Goal: Task Accomplishment & Management: Use online tool/utility

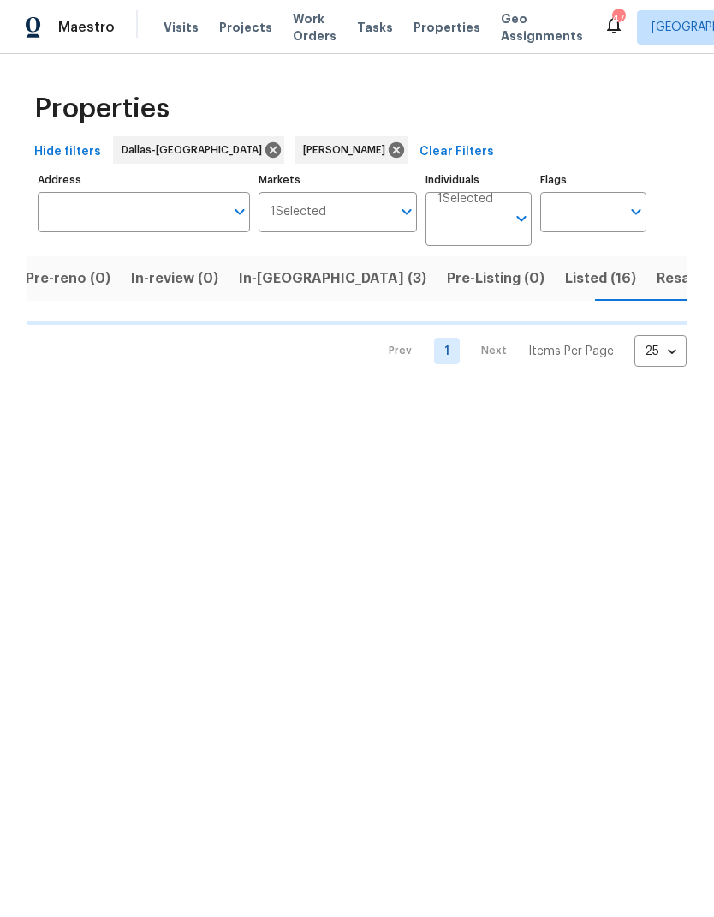
scroll to position [0, 124]
click at [263, 274] on span "In-[GEOGRAPHIC_DATA] (3)" at bounding box center [333, 278] width 188 height 24
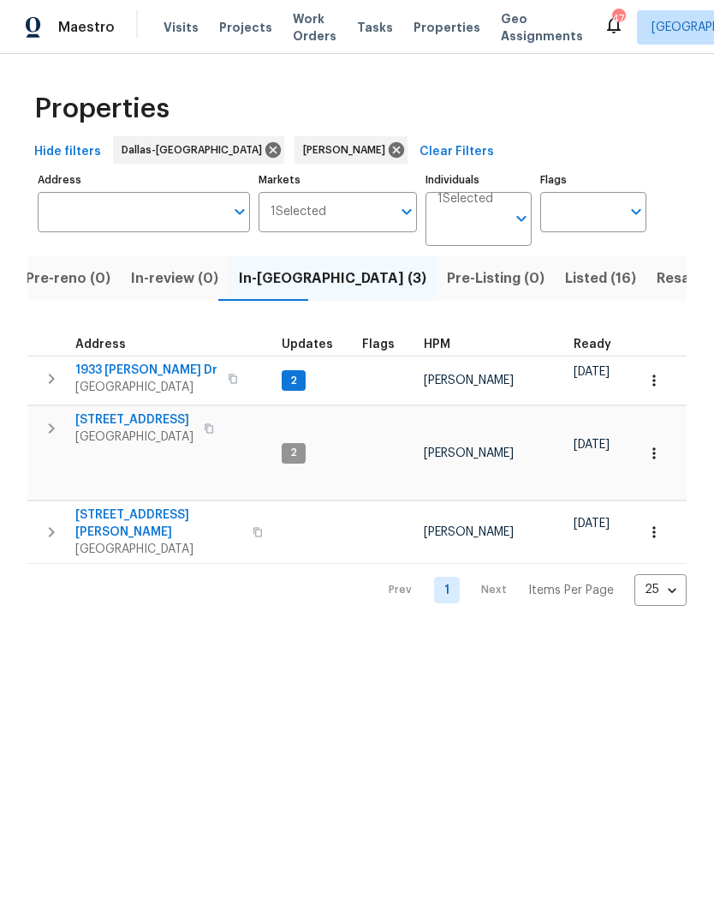
click at [121, 416] on span "[STREET_ADDRESS]" at bounding box center [134, 419] width 118 height 17
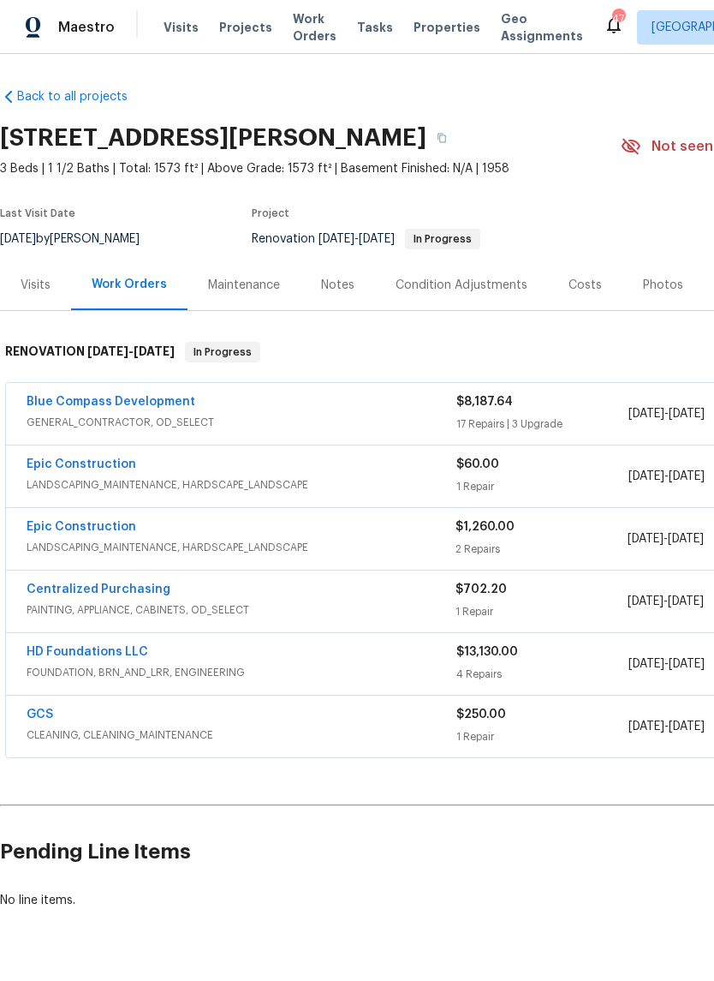
click at [101, 651] on link "HD Foundations LLC" at bounding box center [88, 652] width 122 height 12
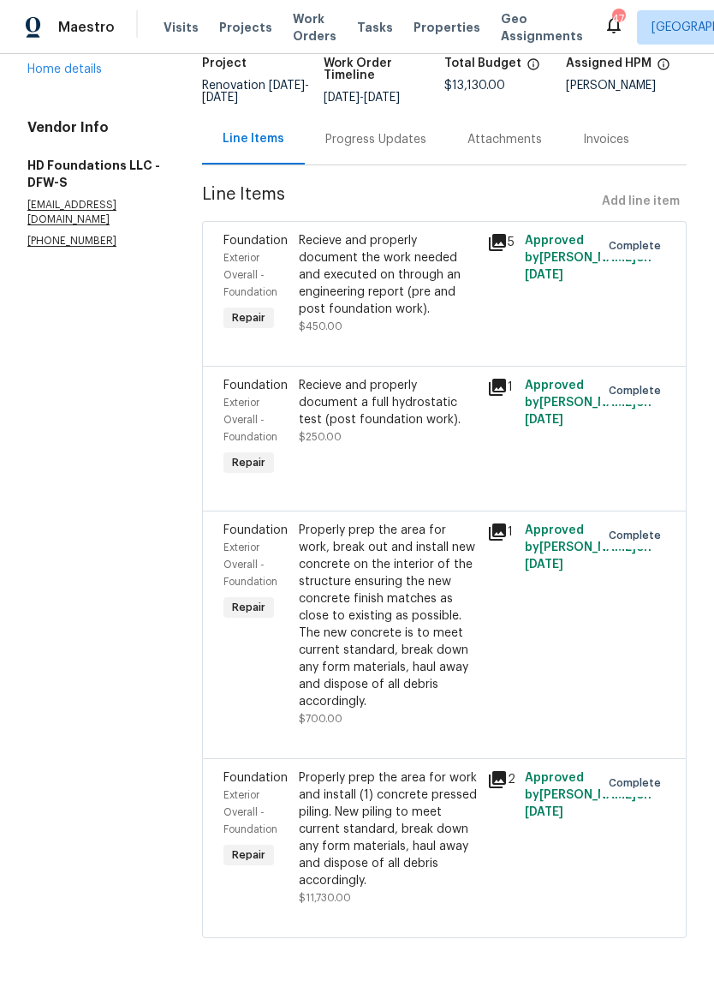
scroll to position [119, 0]
click at [76, 69] on link "Home details" at bounding box center [64, 70] width 75 height 12
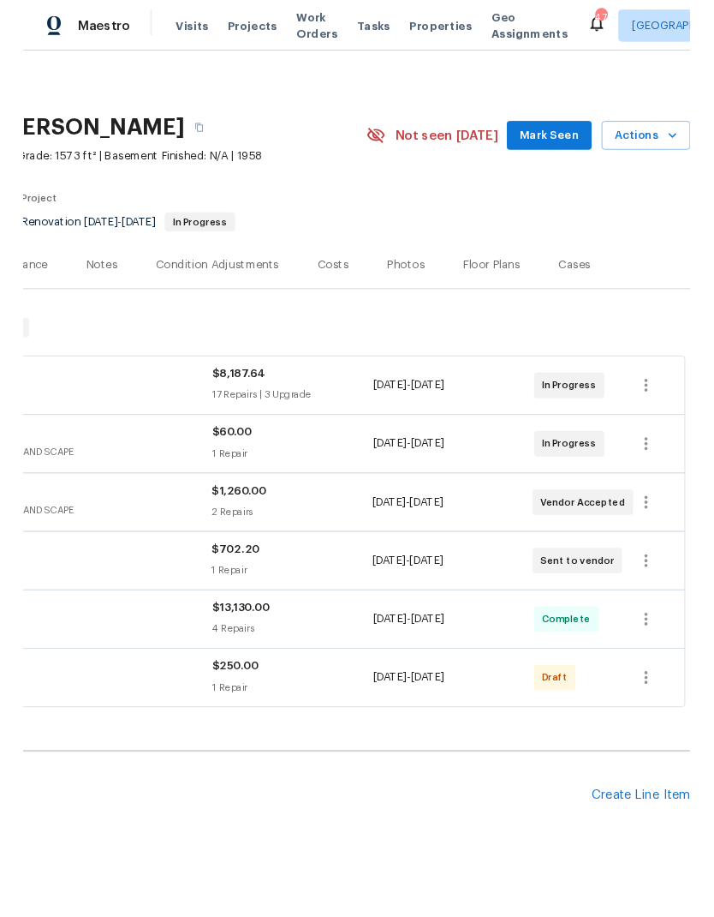
scroll to position [2, 254]
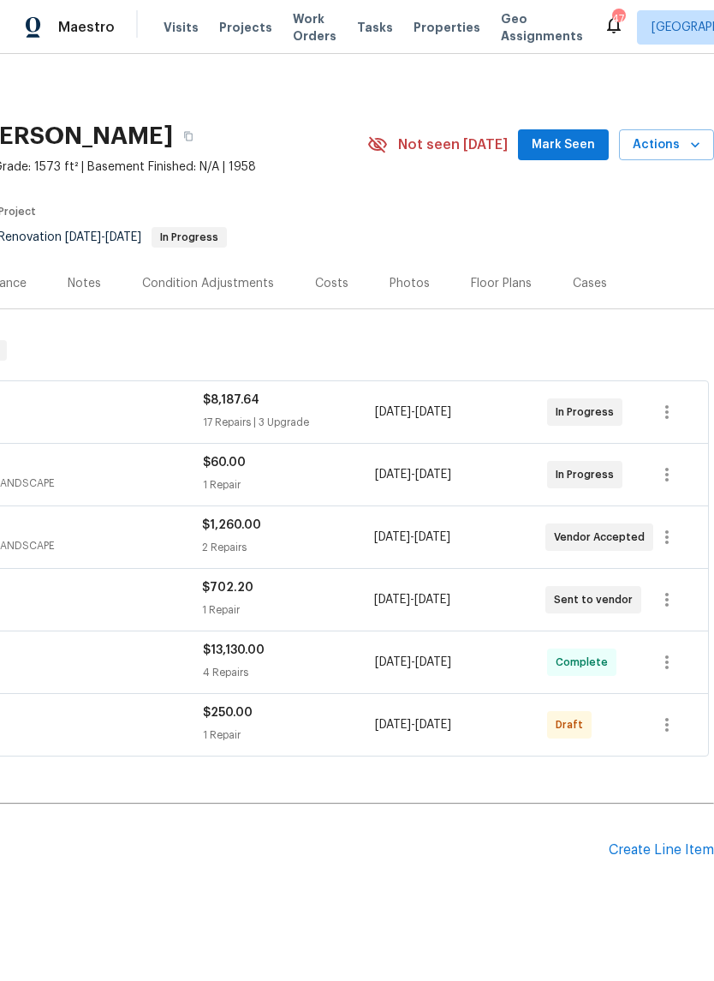
click at [655, 849] on div "Create Line Item" at bounding box center [661, 850] width 105 height 16
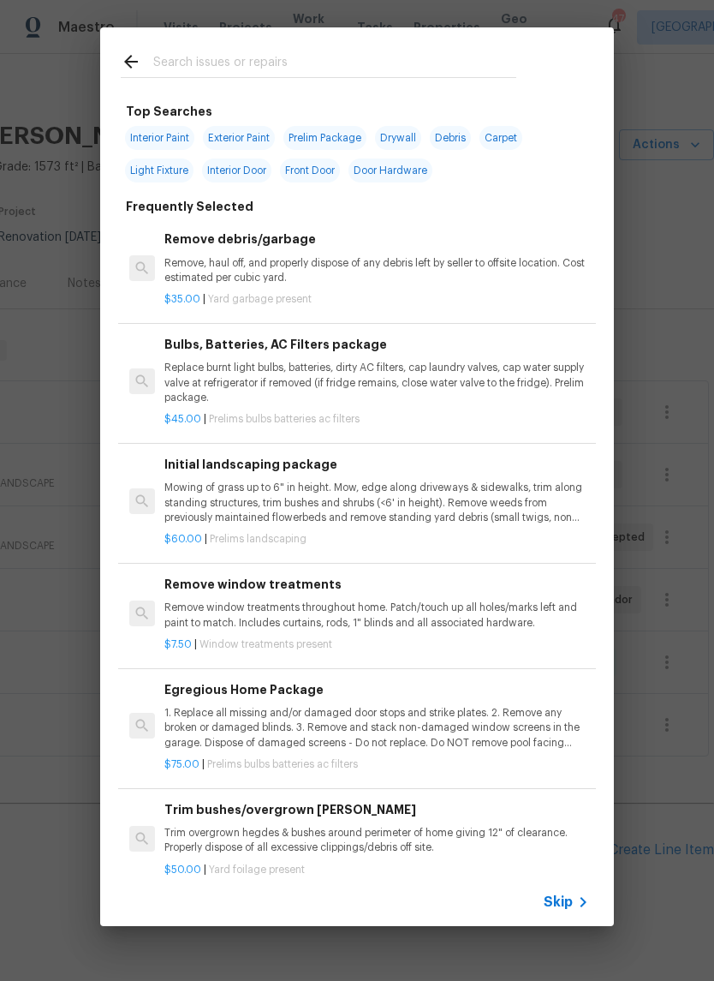
click at [321, 71] on input "text" at bounding box center [334, 64] width 363 height 26
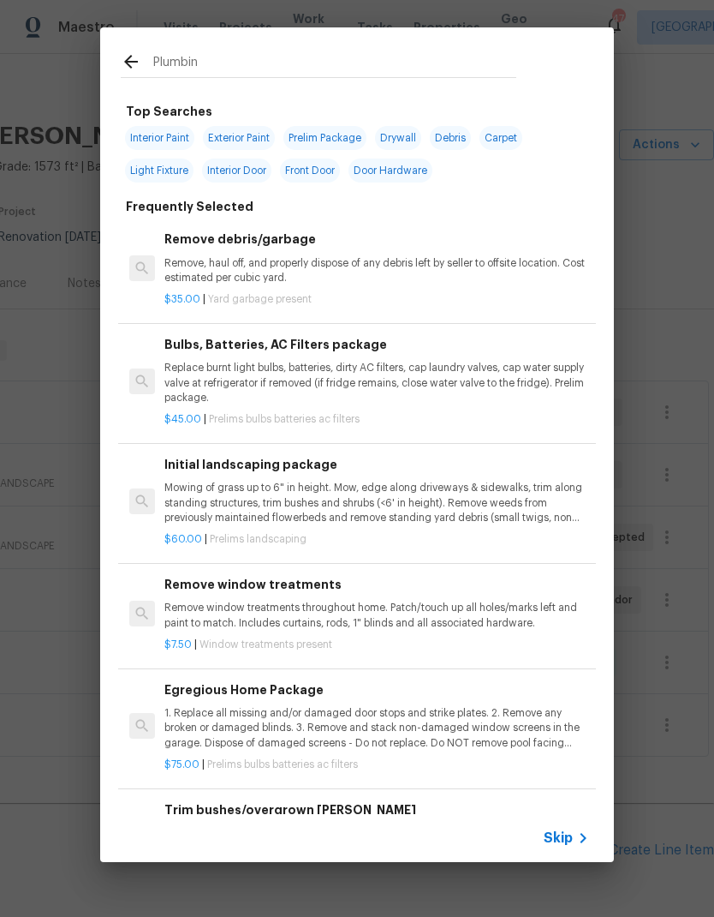
type input "Plumbing"
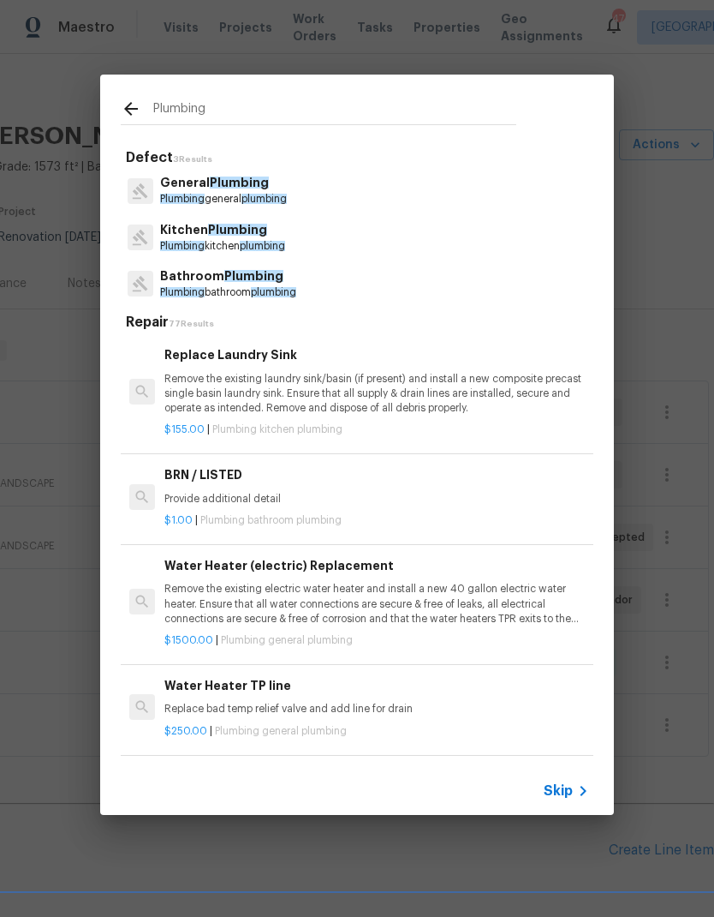
click at [197, 186] on p "General Plumbing" at bounding box center [223, 183] width 127 height 18
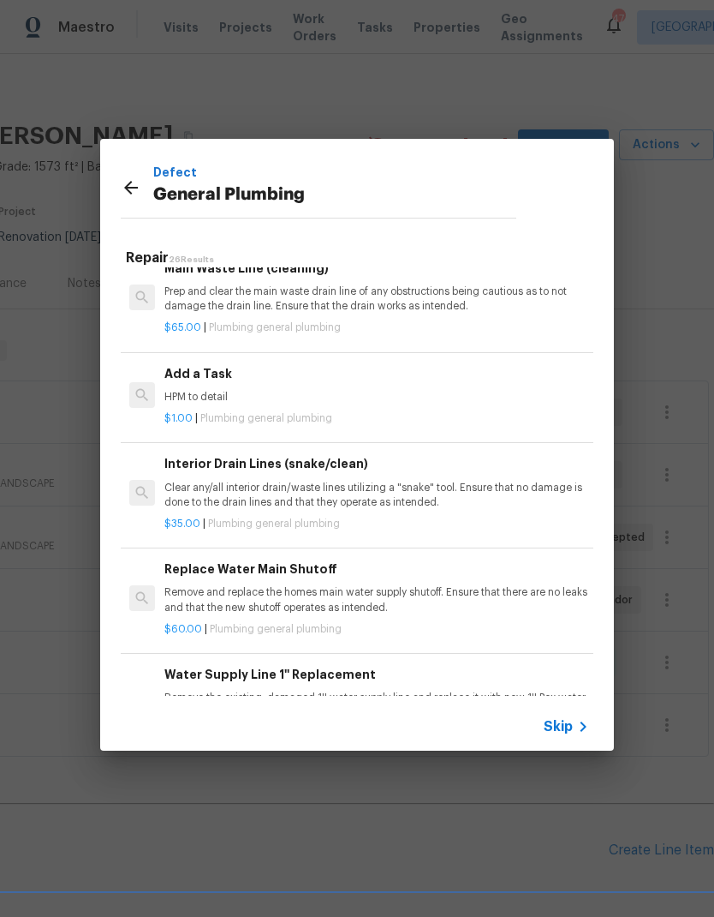
scroll to position [1855, 0]
click at [453, 389] on p "HPM to detail" at bounding box center [376, 396] width 425 height 15
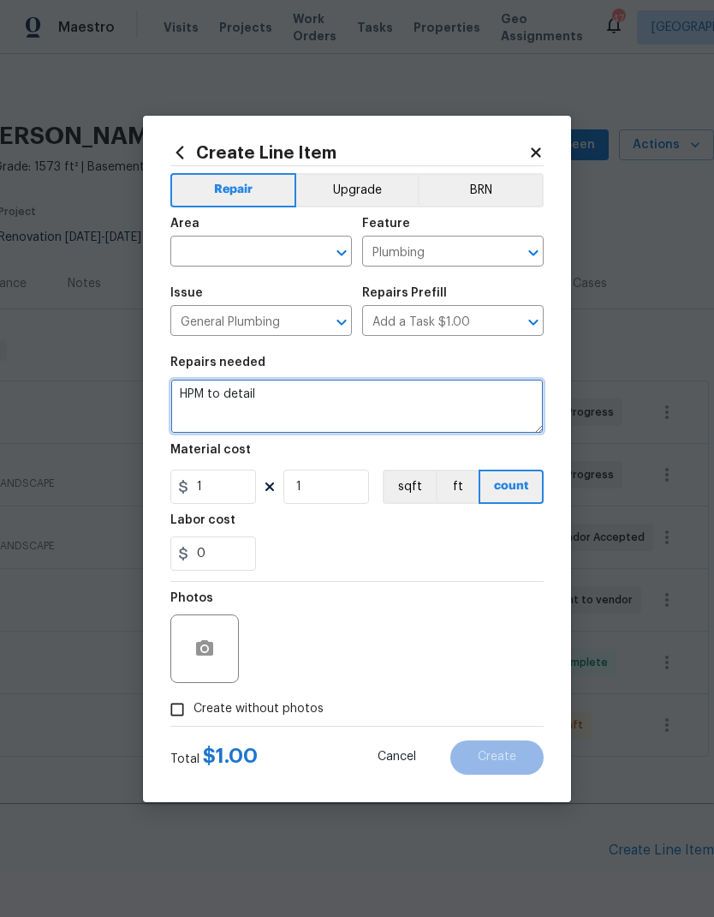
click at [464, 379] on textarea "HPM to detail" at bounding box center [357, 406] width 374 height 55
click at [394, 384] on textarea "HPM to detail" at bounding box center [357, 406] width 374 height 55
click at [290, 392] on textarea "HPM to detail" at bounding box center [357, 406] width 374 height 55
type textarea "H"
click at [354, 397] on textarea "Failed hydrostatic test, install cleanouts and" at bounding box center [357, 406] width 374 height 55
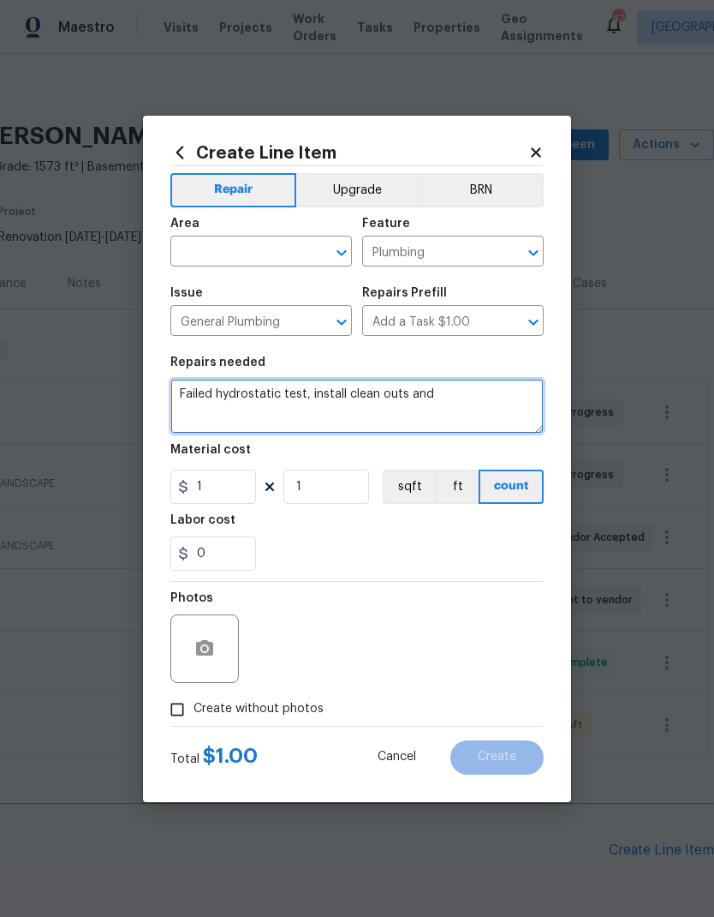
click at [350, 391] on textarea "Failed hydrostatic test, install clean outs and" at bounding box center [357, 406] width 374 height 55
click at [487, 400] on textarea "Failed hydrostatic test, install new clean outs and" at bounding box center [357, 406] width 374 height 55
type textarea "Failed hydrostatic test, install new clean outs and isolate leak"
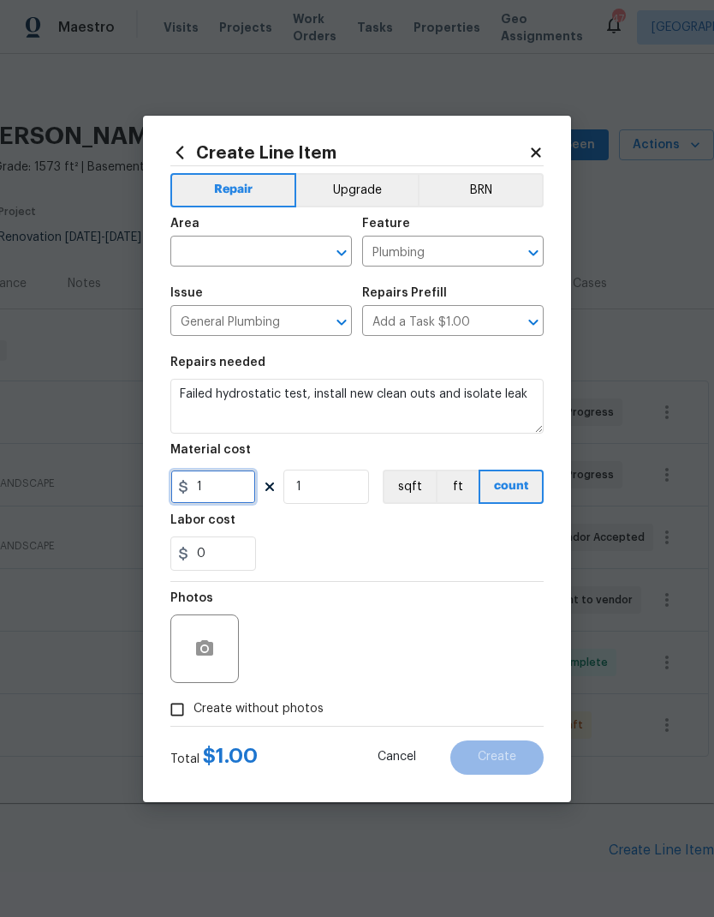
click at [243, 476] on input "1" at bounding box center [213, 486] width 86 height 34
click at [230, 493] on input "1" at bounding box center [213, 486] width 86 height 34
type input "450"
click at [474, 543] on div "0" at bounding box center [357, 553] width 374 height 34
click at [224, 251] on input "text" at bounding box center [237, 253] width 134 height 27
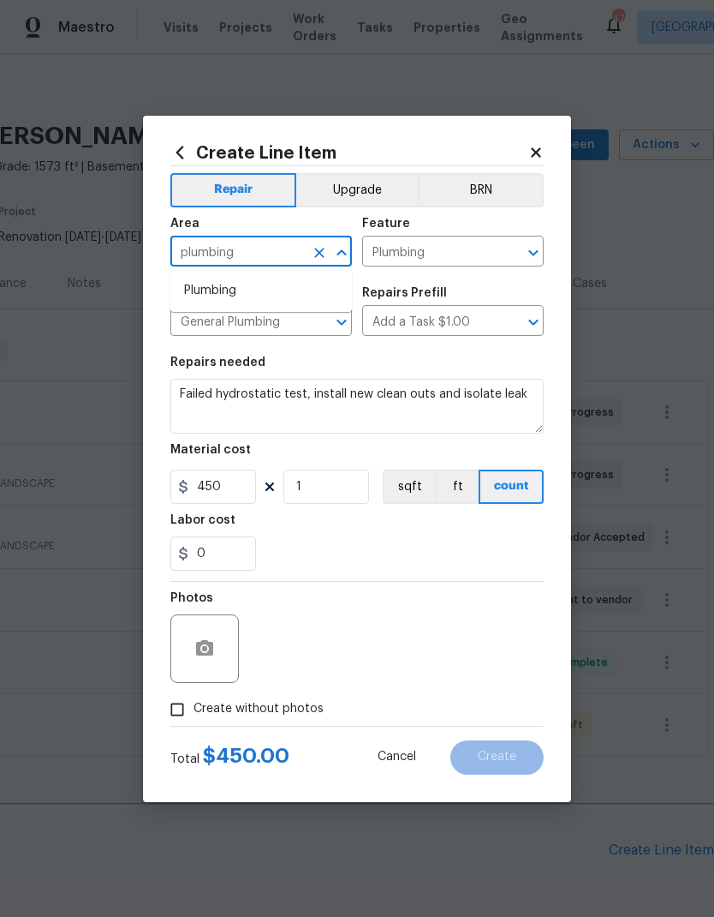
click at [223, 280] on li "Plumbing" at bounding box center [261, 291] width 182 height 28
type input "Plumbing"
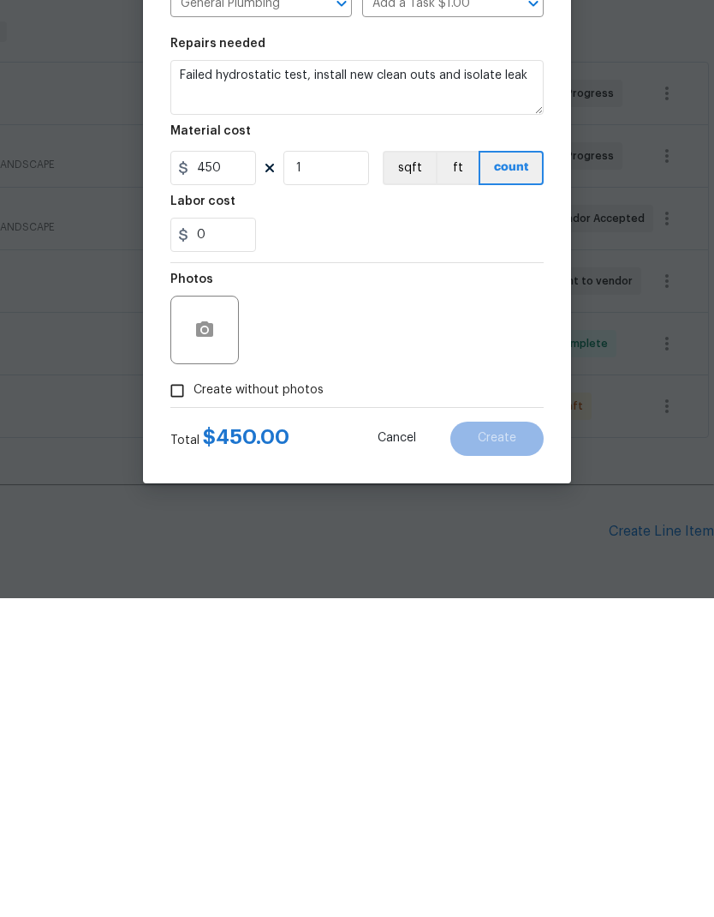
click at [172, 693] on input "Create without photos" at bounding box center [177, 709] width 33 height 33
checkbox input "true"
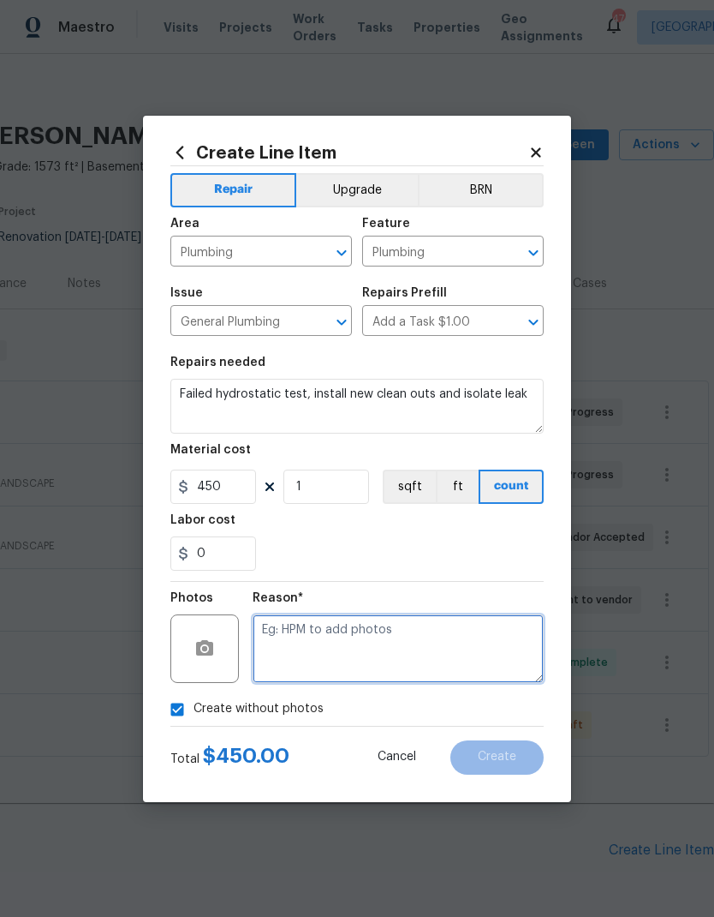
click at [475, 650] on textarea at bounding box center [398, 648] width 291 height 69
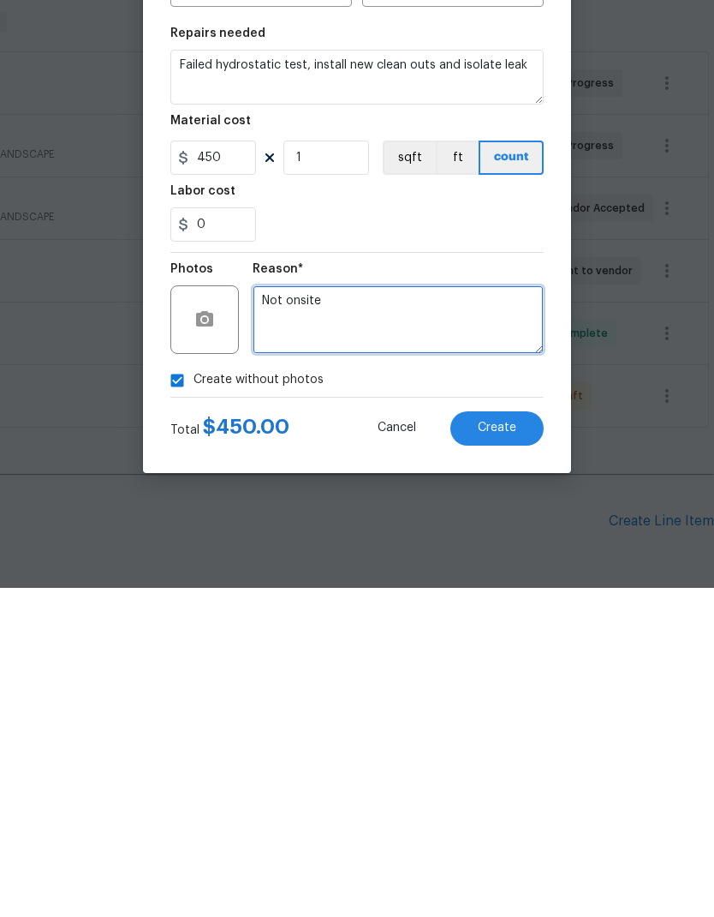
type textarea "Not onsite"
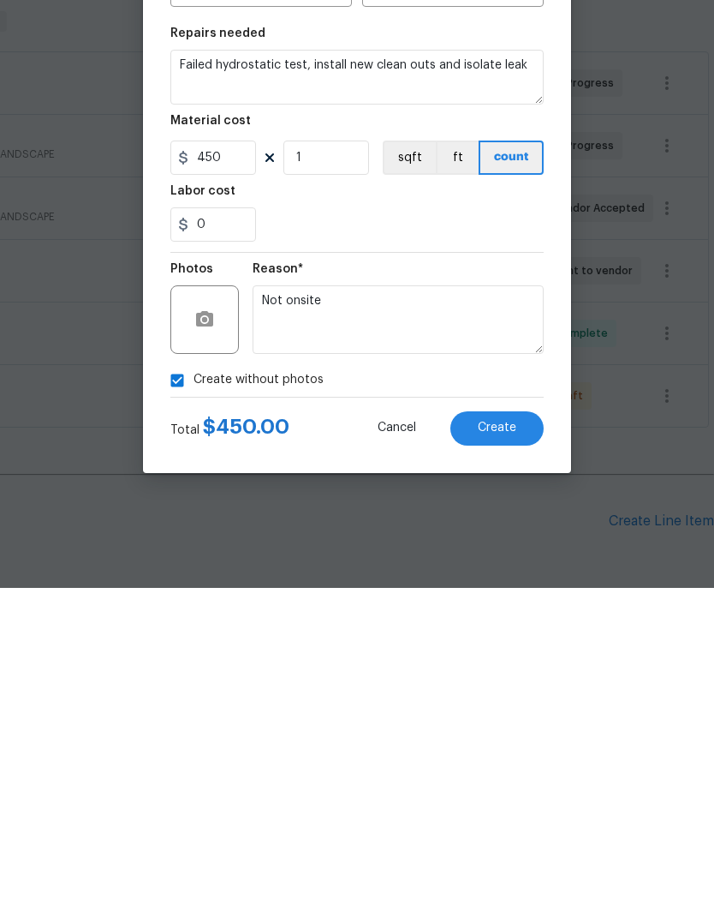
click at [515, 750] on span "Create" at bounding box center [497, 756] width 39 height 13
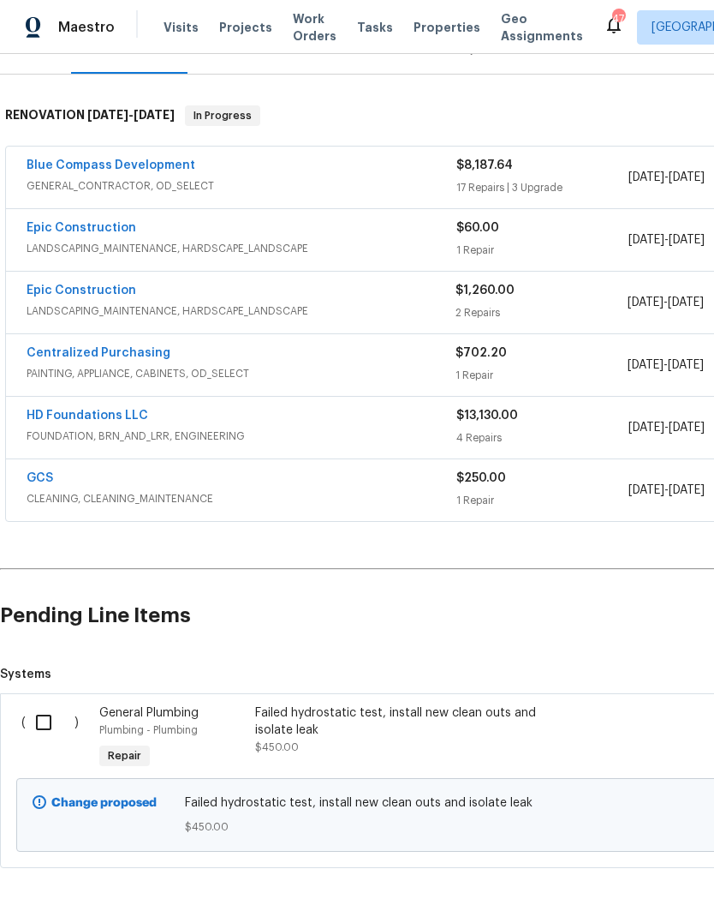
scroll to position [236, 0]
click at [51, 705] on input "checkbox" at bounding box center [50, 723] width 49 height 36
checkbox input "true"
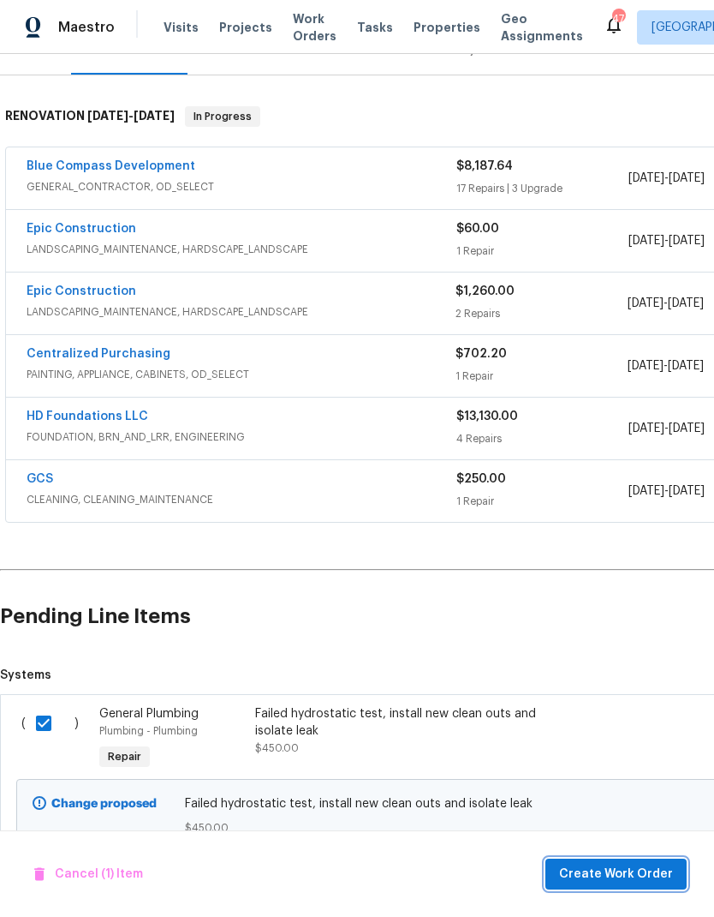
click at [622, 858] on button "Create Work Order" at bounding box center [616, 874] width 141 height 32
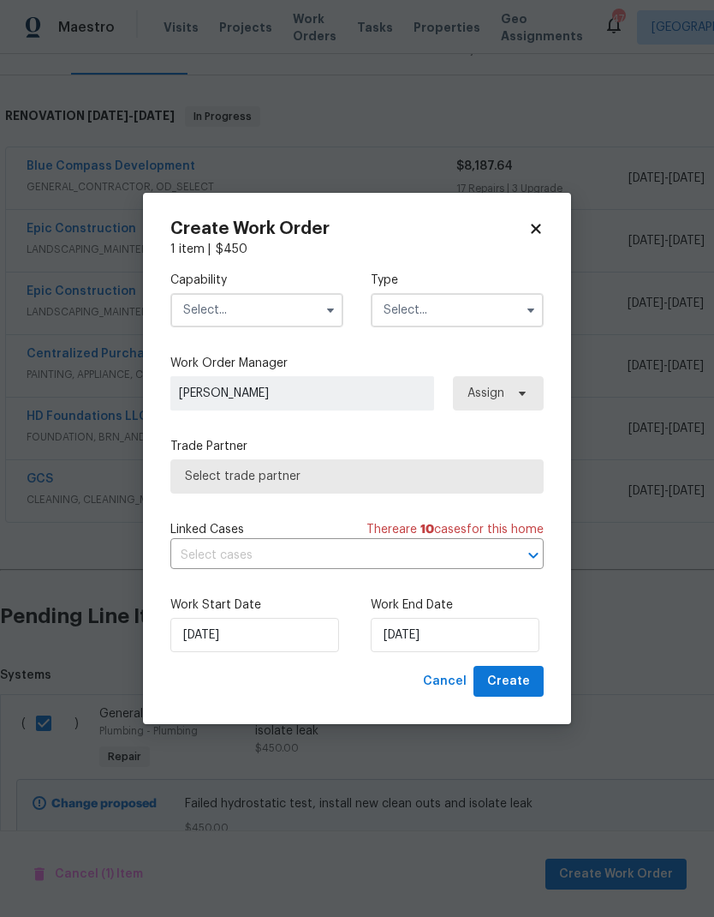
click at [259, 317] on input "text" at bounding box center [256, 310] width 173 height 34
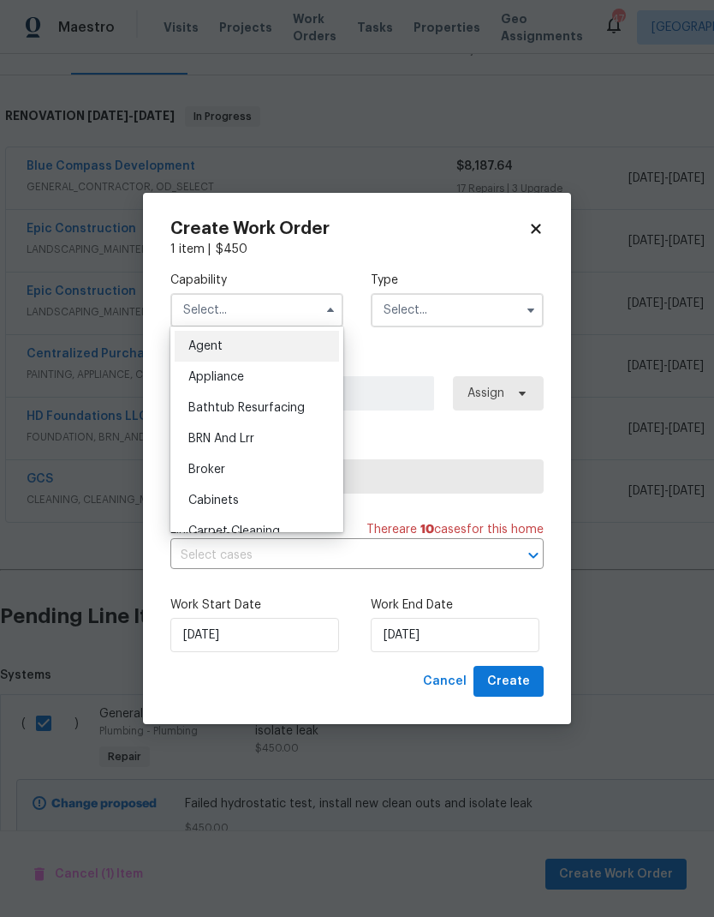
click at [258, 317] on input "text" at bounding box center [256, 310] width 173 height 34
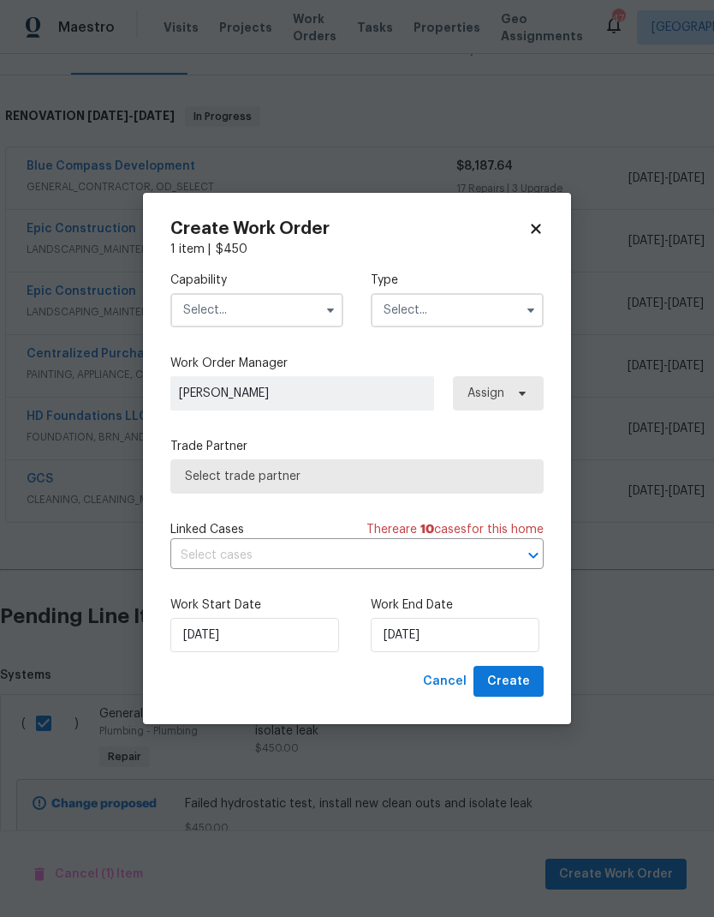
click at [264, 310] on input "text" at bounding box center [256, 310] width 173 height 34
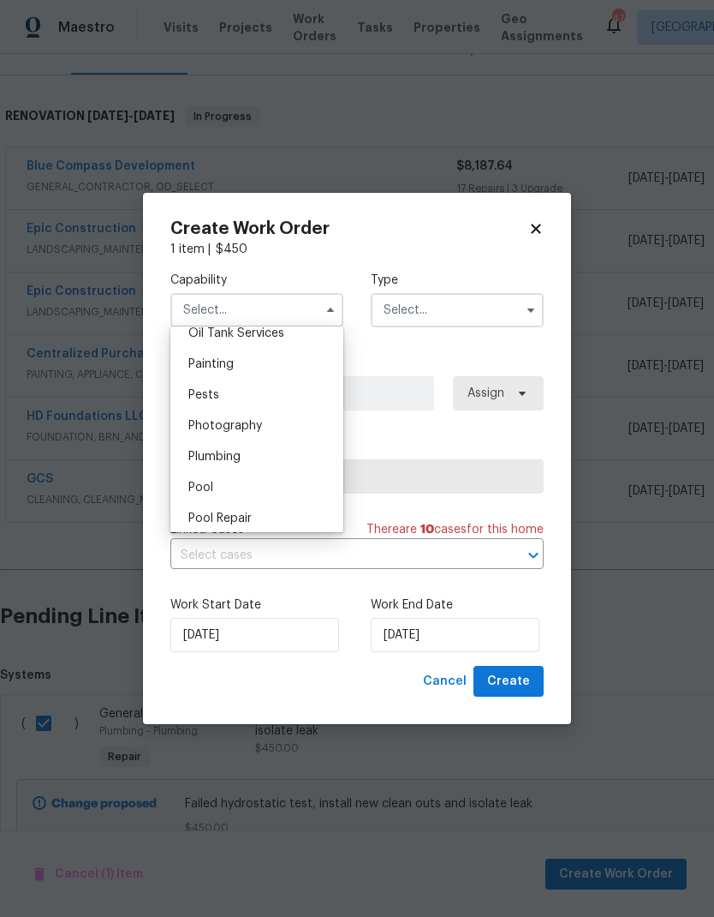
scroll to position [1455, 0]
click at [266, 416] on div "Plumbing" at bounding box center [257, 422] width 164 height 31
type input "Plumbing"
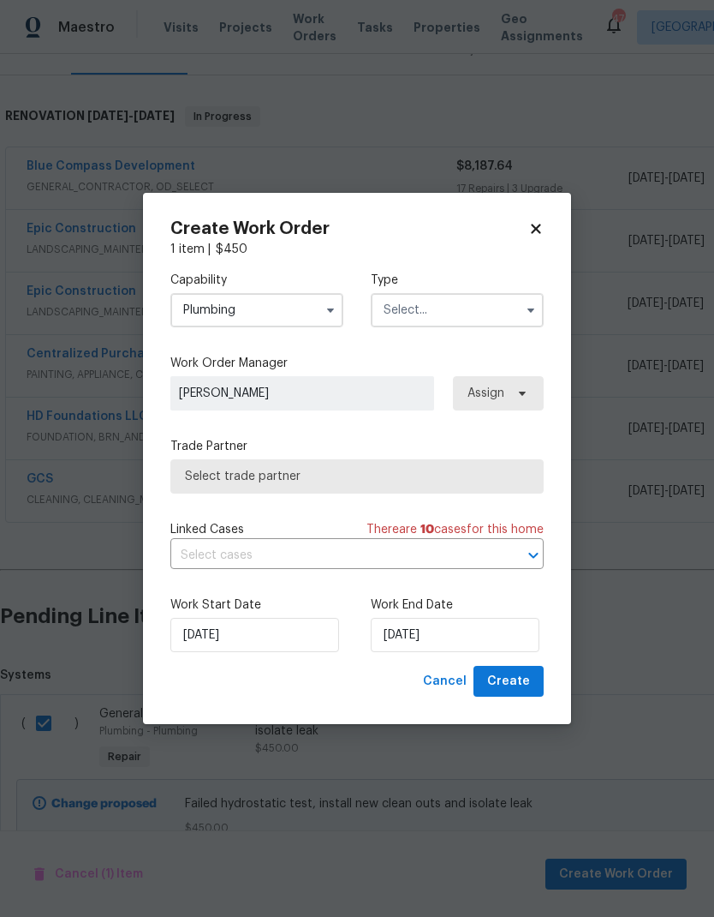
click at [465, 304] on input "text" at bounding box center [457, 310] width 173 height 34
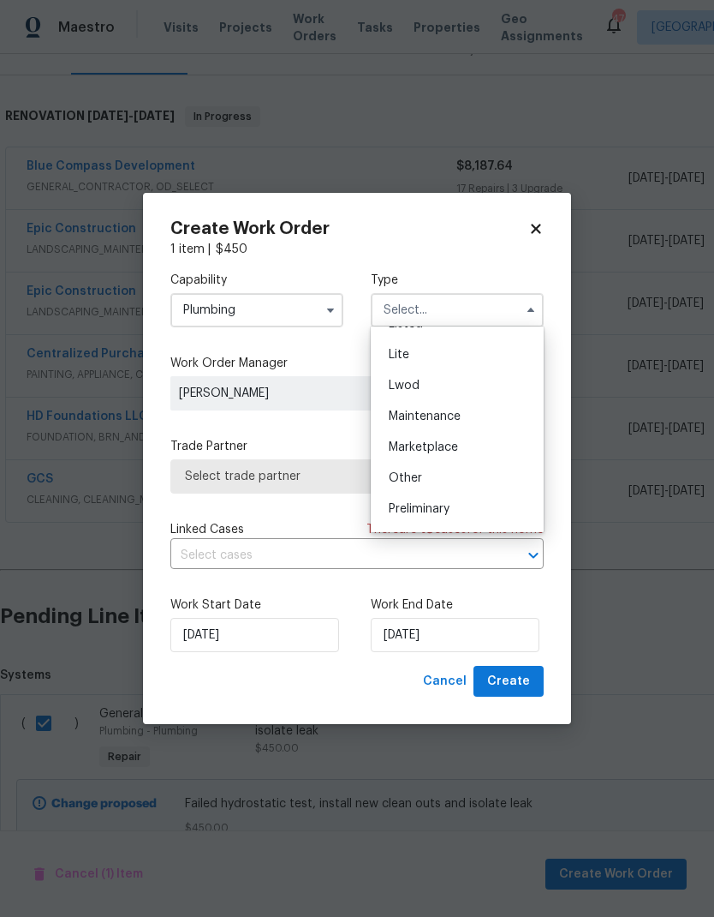
scroll to position [355, 0]
click at [458, 423] on div "Renovation" at bounding box center [457, 423] width 164 height 31
type input "Renovation"
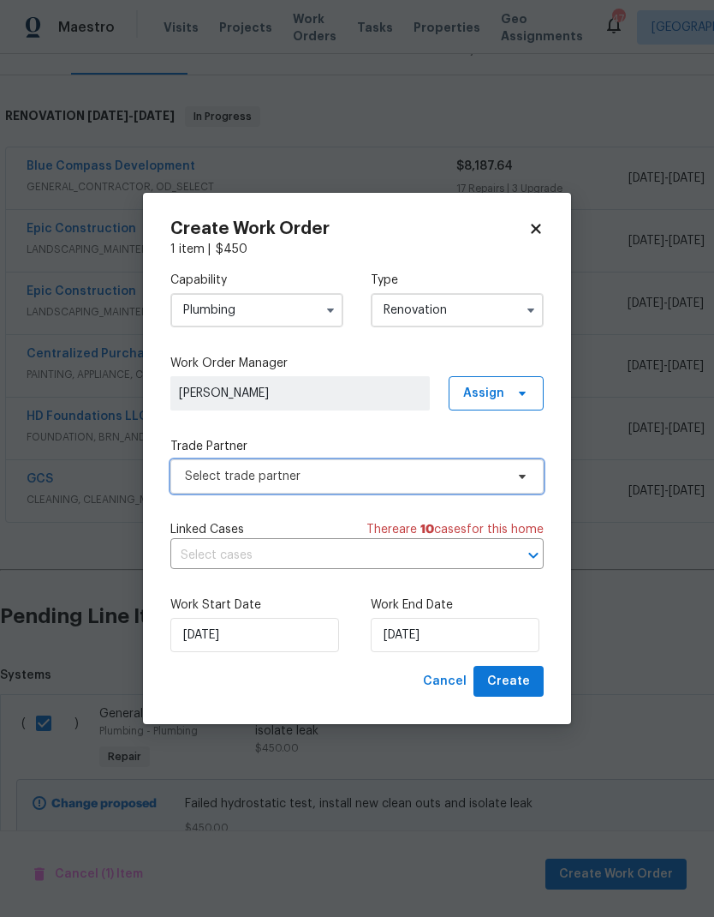
click at [455, 476] on span "Select trade partner" at bounding box center [345, 476] width 320 height 17
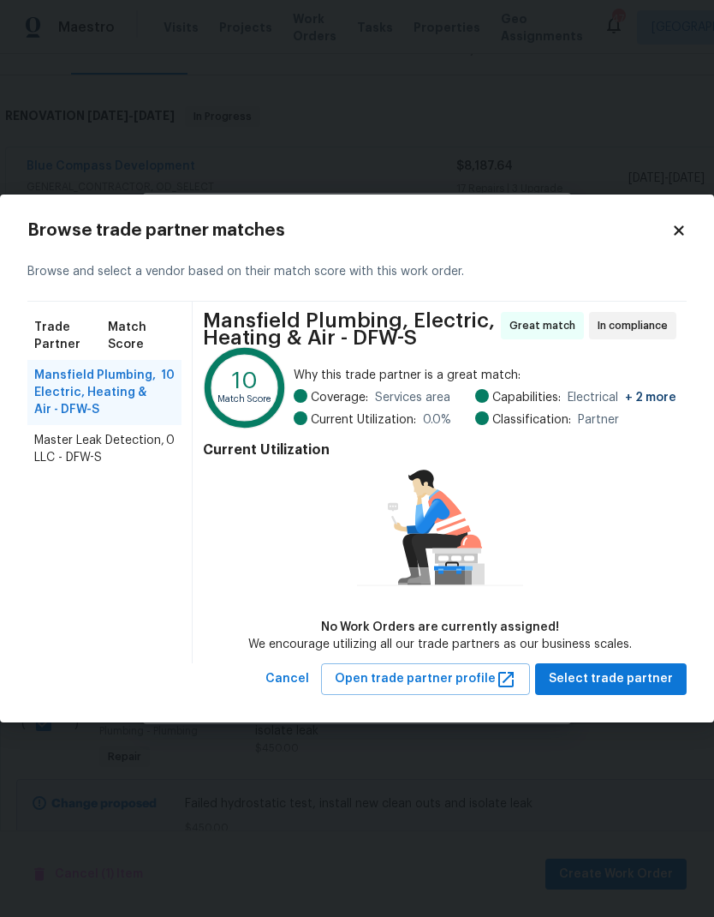
click at [66, 451] on span "Master Leak Detection, LLC - DFW-S" at bounding box center [100, 449] width 132 height 34
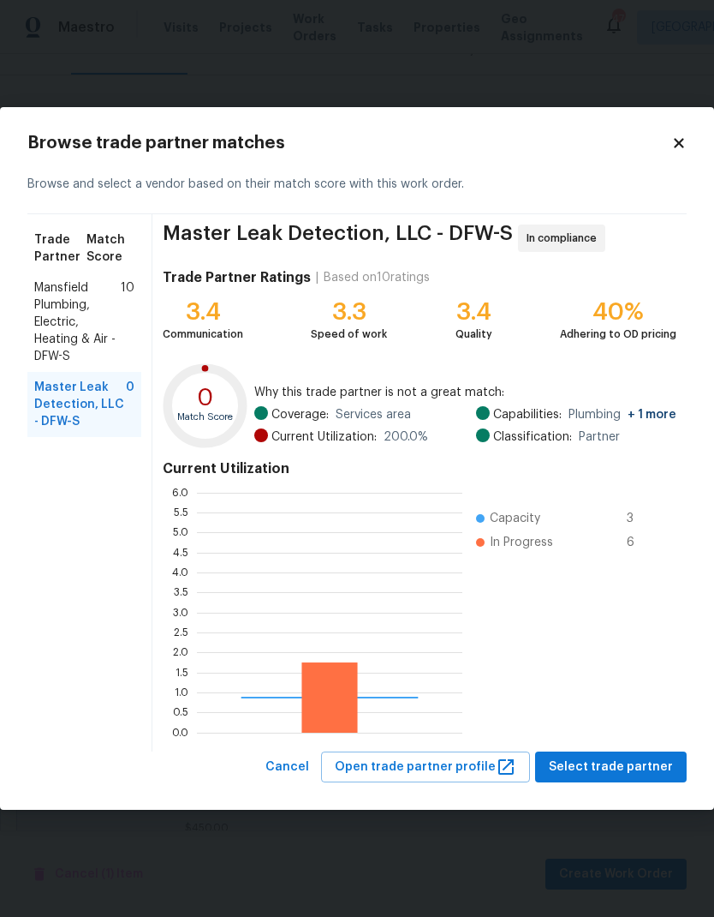
scroll to position [240, 266]
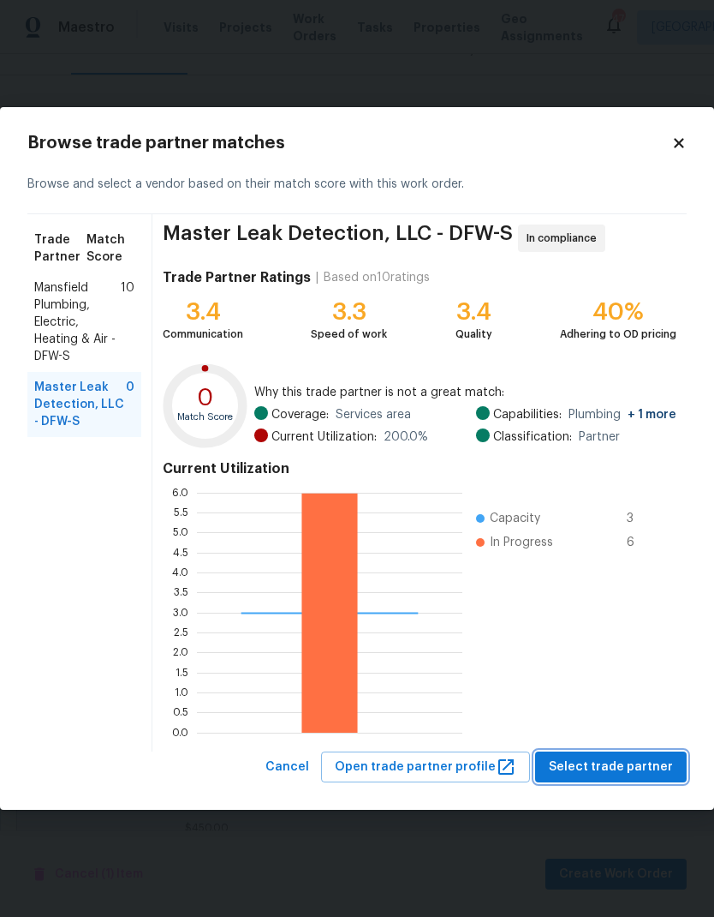
click at [636, 753] on button "Select trade partner" at bounding box center [611, 767] width 152 height 32
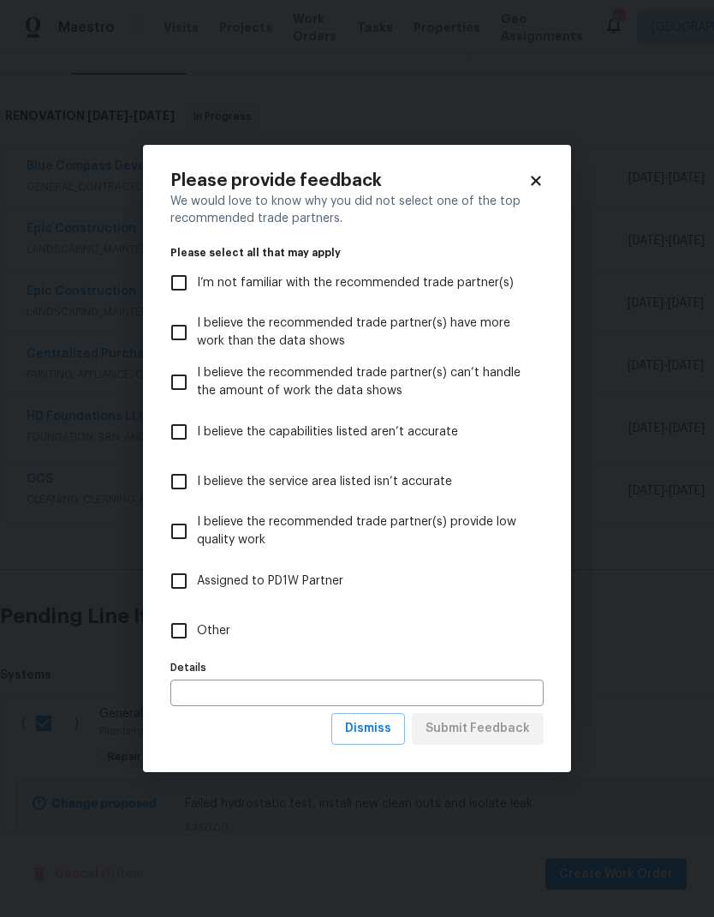
click at [189, 625] on input "Other" at bounding box center [179, 631] width 36 height 36
checkbox input "true"
click at [499, 732] on span "Submit Feedback" at bounding box center [478, 728] width 105 height 21
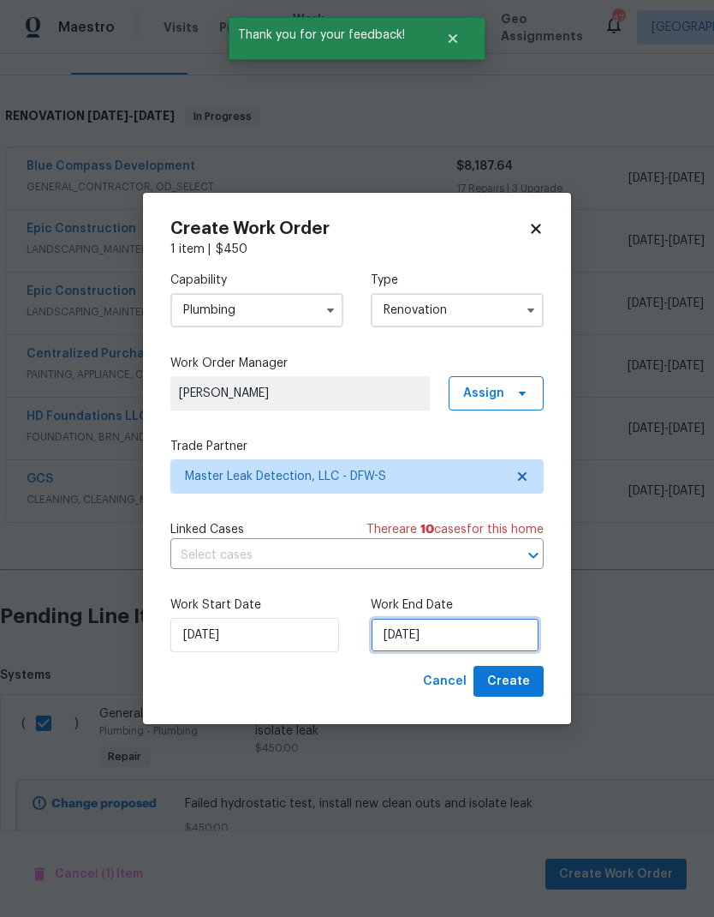
click at [486, 635] on input "8/18/2025" at bounding box center [455, 635] width 169 height 34
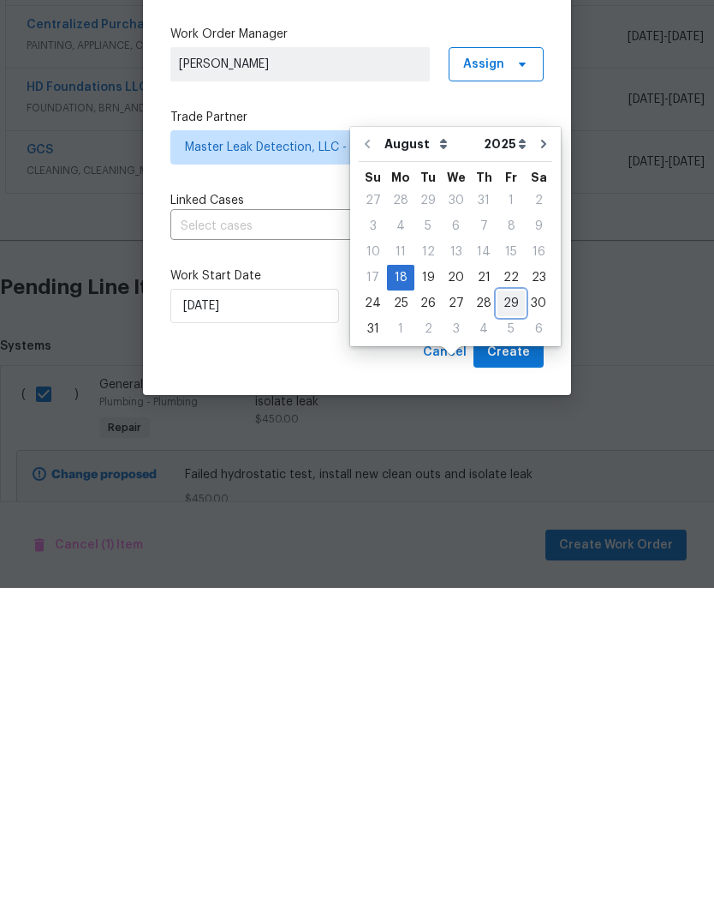
click at [500, 620] on div "29" at bounding box center [511, 632] width 27 height 24
type input "8/29/2025"
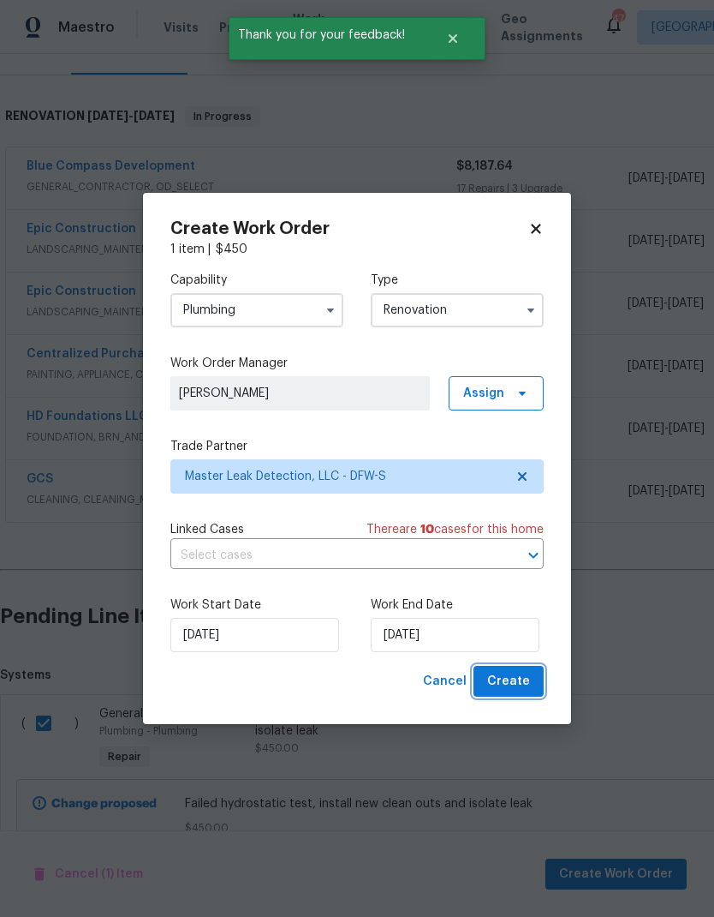
click at [520, 679] on span "Create" at bounding box center [508, 681] width 43 height 21
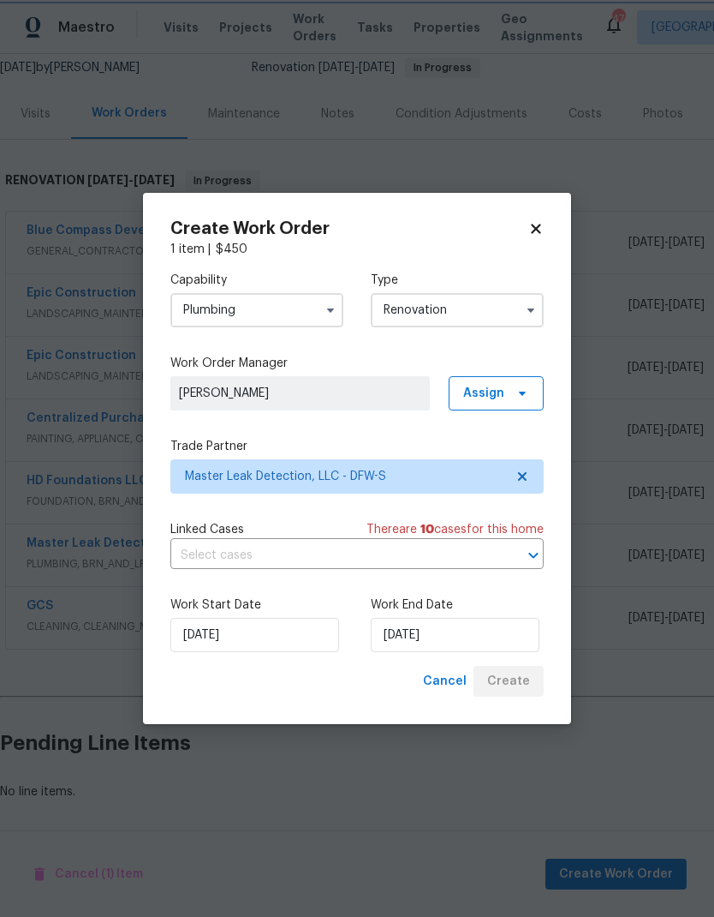
scroll to position [102, 0]
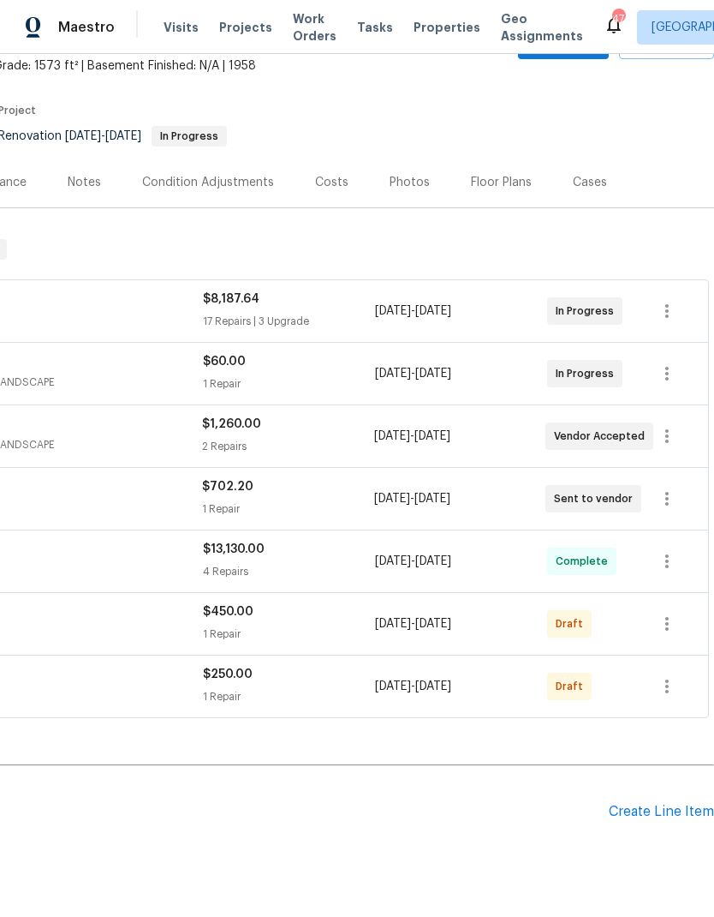
scroll to position [102, 254]
click at [667, 615] on icon "button" at bounding box center [667, 624] width 21 height 21
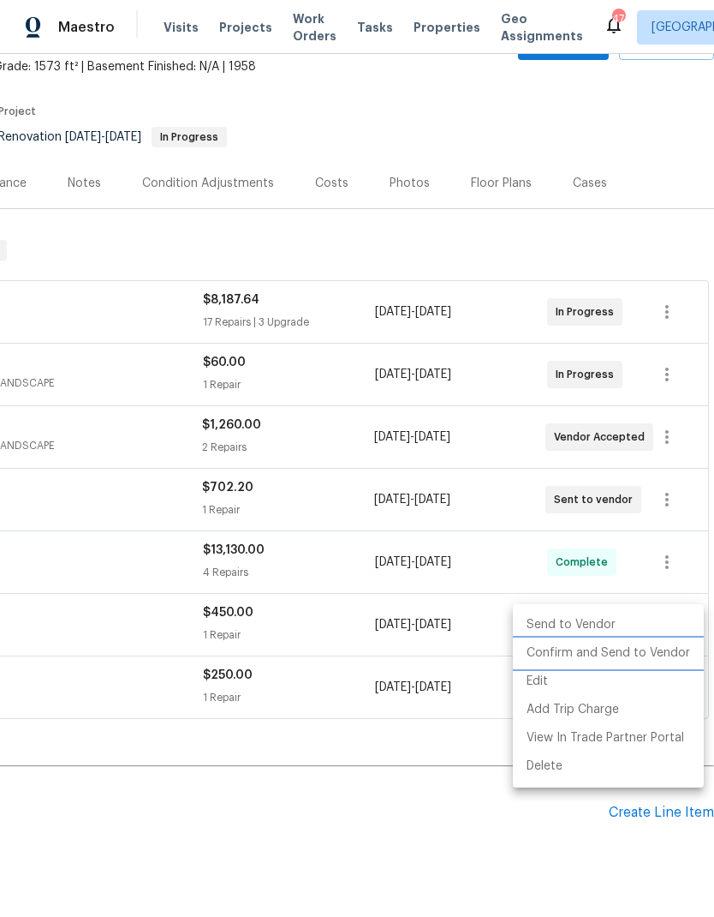
click at [648, 651] on li "Confirm and Send to Vendor" at bounding box center [608, 653] width 191 height 28
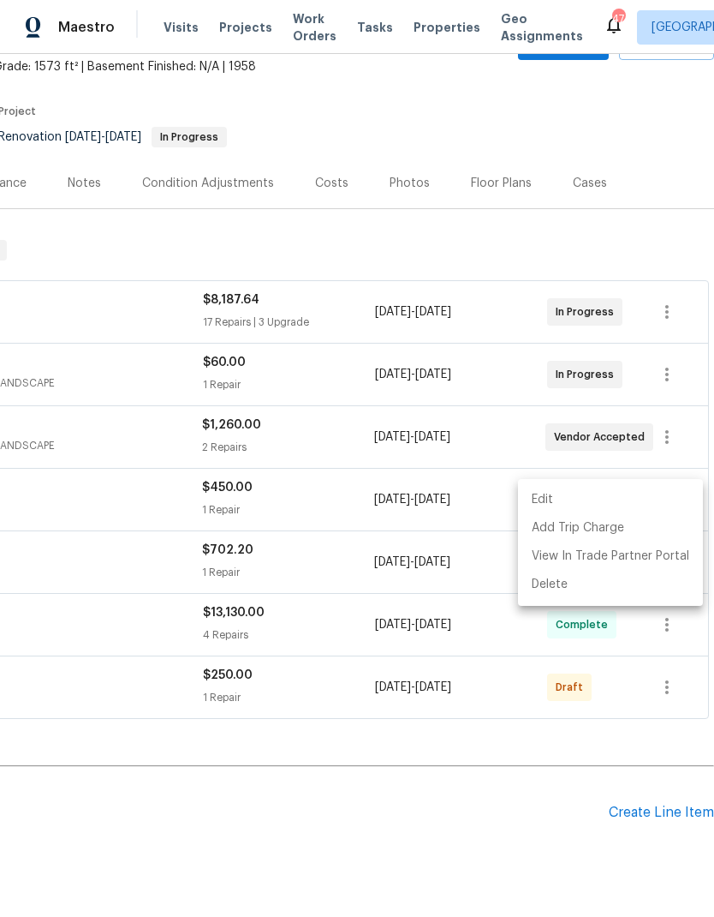
click at [520, 828] on div at bounding box center [357, 458] width 714 height 917
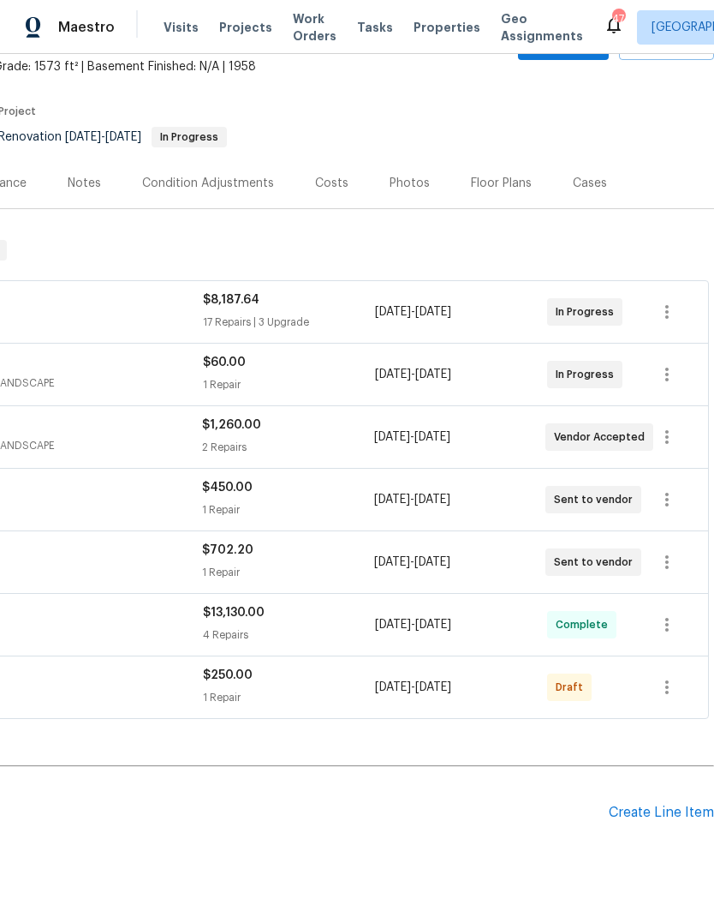
click at [505, 846] on h2 "Pending Line Items" at bounding box center [177, 813] width 863 height 80
